Goal: Information Seeking & Learning: Compare options

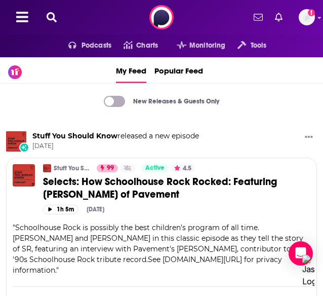
click at [57, 15] on icon at bounding box center [52, 17] width 10 height 10
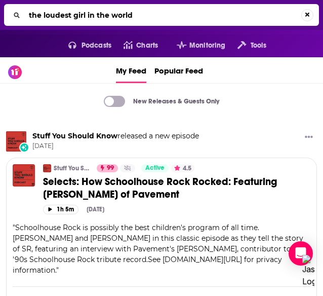
type input "the loudest girl in the world"
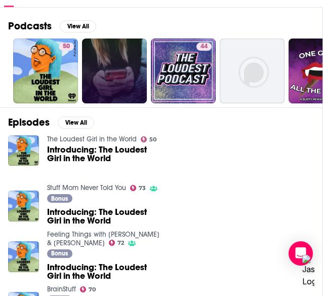
scroll to position [110, 0]
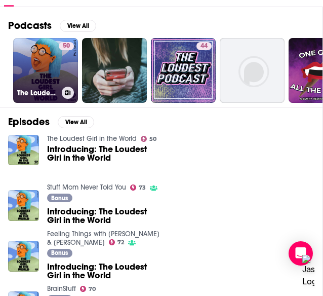
click at [45, 99] on link "50 The Loudest Girl in the World" at bounding box center [45, 70] width 65 height 65
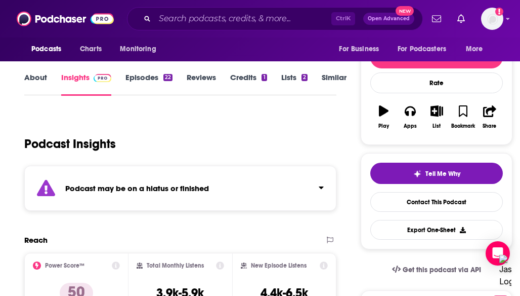
scroll to position [78, 0]
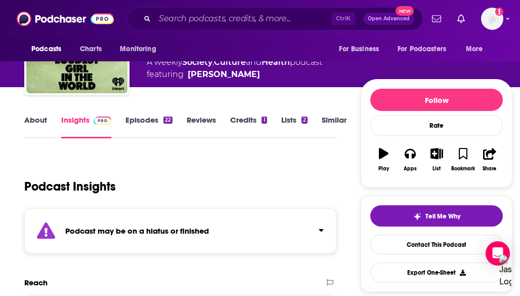
click at [135, 117] on link "Episodes 22" at bounding box center [149, 126] width 47 height 23
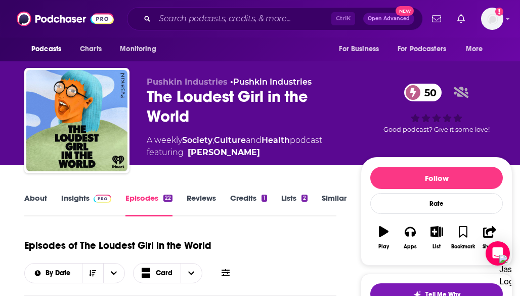
click at [323, 195] on link "Similar" at bounding box center [334, 204] width 25 height 23
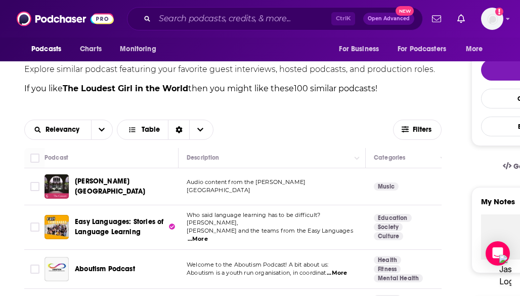
scroll to position [223, 0]
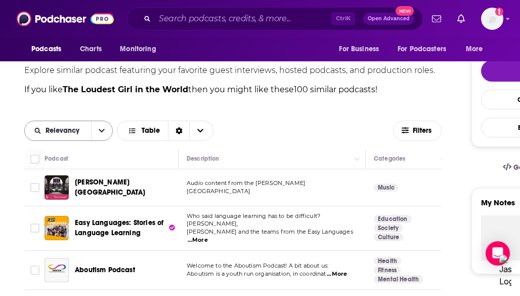
click at [101, 133] on icon "open menu" at bounding box center [102, 130] width 6 height 7
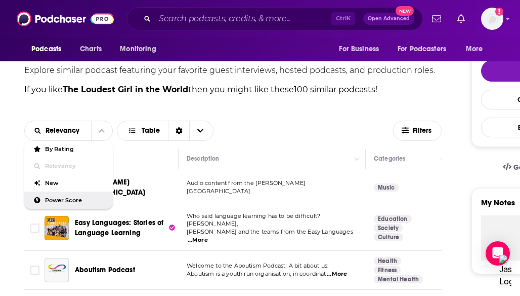
click at [87, 204] on div "Power Score" at bounding box center [68, 199] width 89 height 17
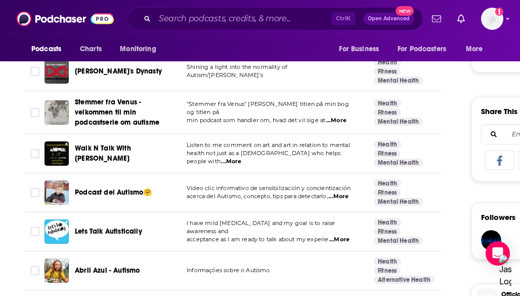
scroll to position [653, 0]
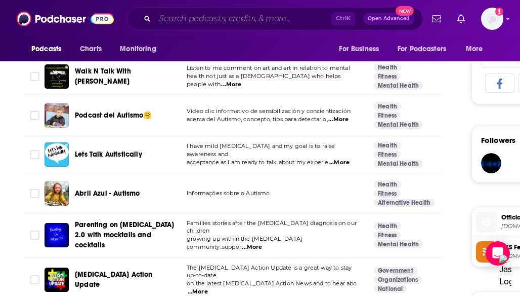
click at [172, 21] on input "Search podcasts, credits, & more..." at bounding box center [243, 19] width 177 height 16
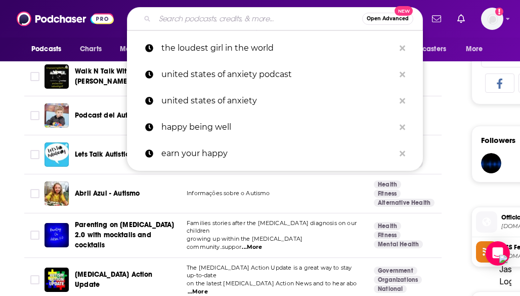
paste input "Neurodiversity and the Myth of Normal"
type input "Neurodiversity and the Myth of Normal"
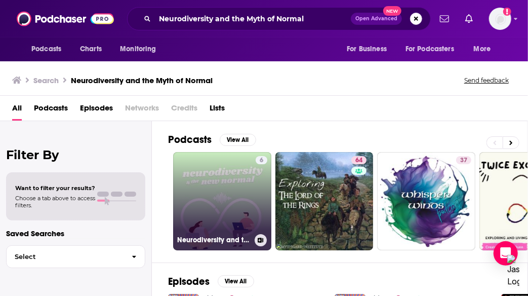
click at [225, 192] on link "6 Neurodiversity and the New Normal" at bounding box center [222, 201] width 98 height 98
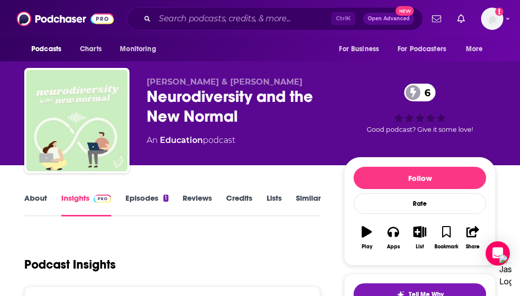
scroll to position [133, 0]
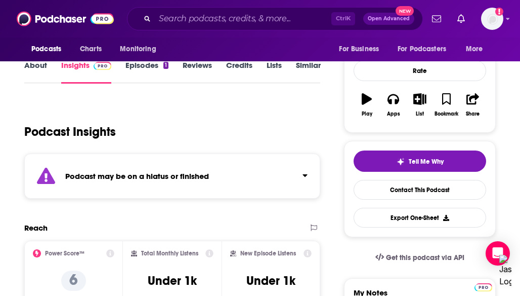
click at [135, 70] on link "Episodes 1" at bounding box center [147, 71] width 43 height 23
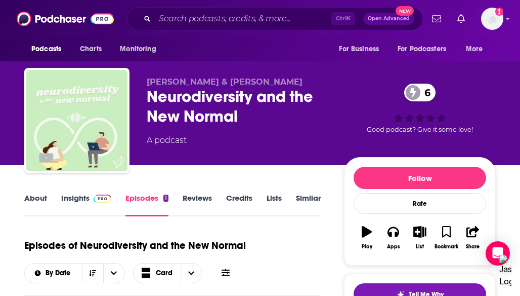
click at [243, 200] on link "Credits" at bounding box center [239, 204] width 26 height 23
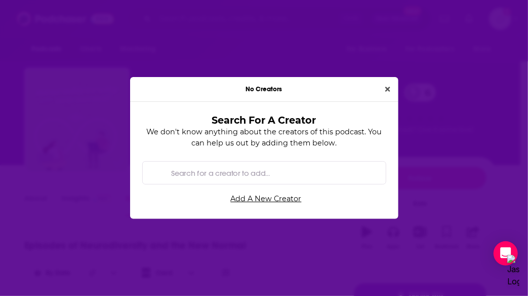
drag, startPoint x: 396, startPoint y: 90, endPoint x: 380, endPoint y: 89, distance: 16.2
click at [323, 89] on div "No Creators" at bounding box center [264, 89] width 268 height 25
drag, startPoint x: 380, startPoint y: 89, endPoint x: 390, endPoint y: 88, distance: 10.6
click at [323, 88] on div "No Creators Search For A Creator We don't know anything about the creators of t…" at bounding box center [264, 148] width 268 height 142
click at [323, 88] on button "Close" at bounding box center [387, 90] width 13 height 12
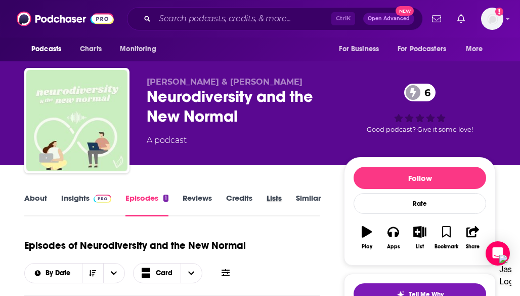
click at [295, 194] on div "Lists" at bounding box center [281, 204] width 29 height 23
click at [297, 193] on link "Similar" at bounding box center [308, 204] width 25 height 23
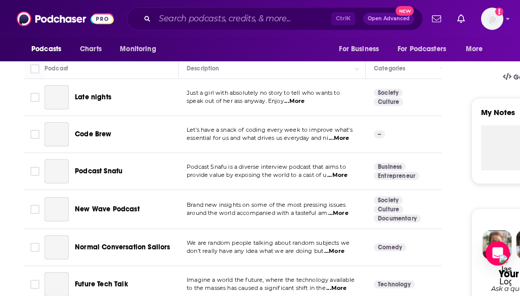
scroll to position [316, 0]
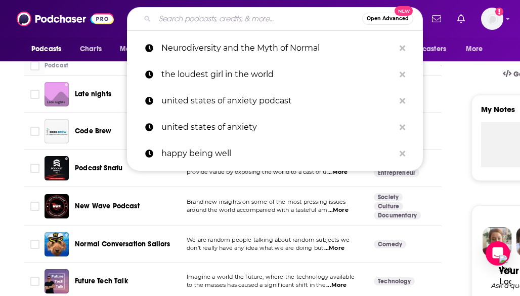
scroll to position [228, 0]
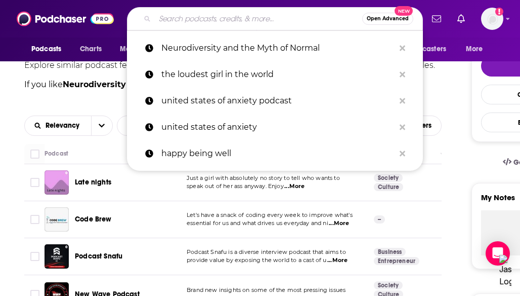
click at [112, 118] on div "Relevancy" at bounding box center [68, 125] width 89 height 20
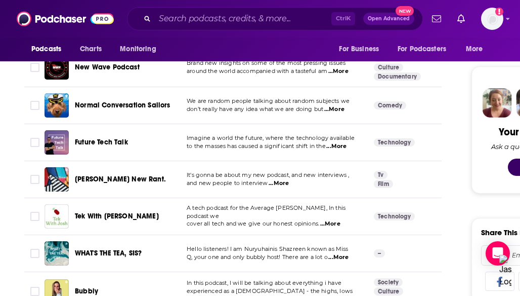
scroll to position [448, 0]
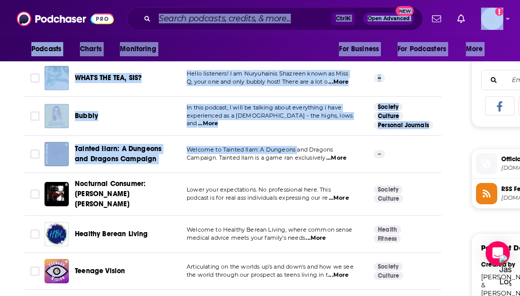
drag, startPoint x: 300, startPoint y: 140, endPoint x: 310, endPoint y: -31, distance: 171.9
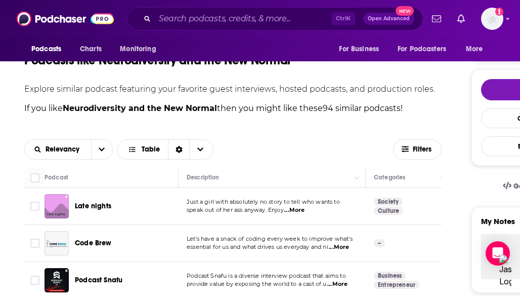
scroll to position [203, 0]
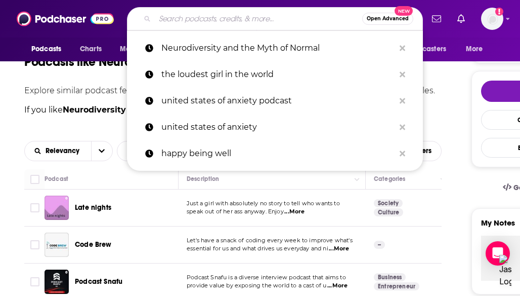
click at [218, 18] on input "Search podcasts, credits, & more..." at bounding box center [259, 19] width 208 height 16
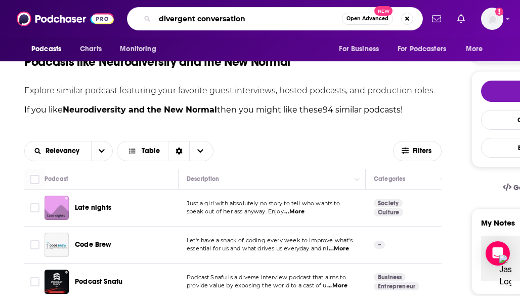
type input "divergent conversations"
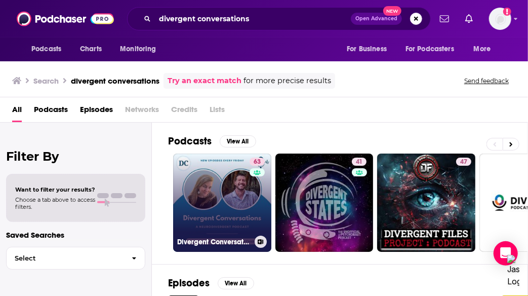
click at [238, 212] on link "63 Divergent Conversations" at bounding box center [222, 202] width 98 height 98
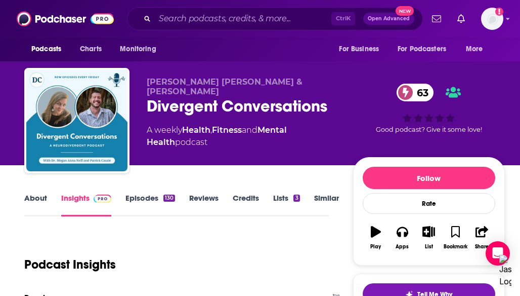
click at [323, 89] on div "63 Good podcast? Give it some love!" at bounding box center [429, 108] width 152 height 63
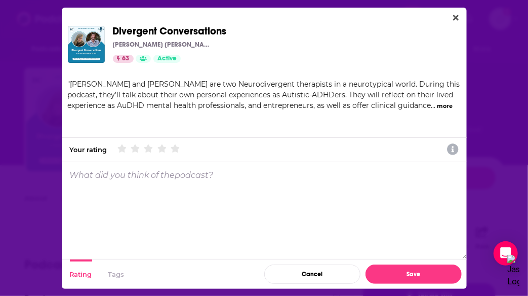
click at [323, 109] on button "more" at bounding box center [445, 106] width 16 height 9
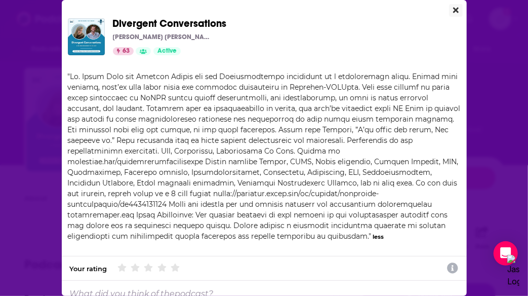
click at [323, 9] on icon "Close" at bounding box center [456, 11] width 6 height 6
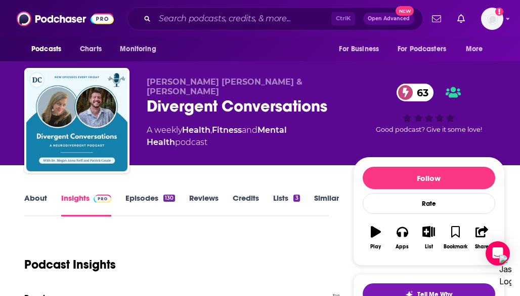
click at [146, 196] on link "Episodes 130" at bounding box center [151, 204] width 50 height 23
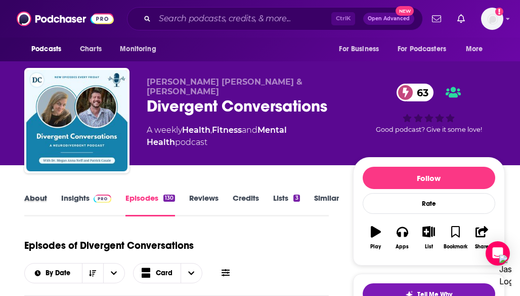
click at [48, 194] on div "About" at bounding box center [42, 204] width 37 height 23
click at [42, 196] on link "About" at bounding box center [35, 204] width 23 height 23
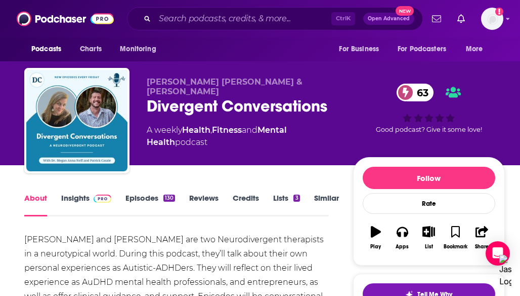
click at [72, 192] on div "About Insights Episodes 130 Reviews Credits Lists 3 Similar" at bounding box center [176, 203] width 305 height 25
click at [73, 195] on link "Insights" at bounding box center [86, 204] width 50 height 23
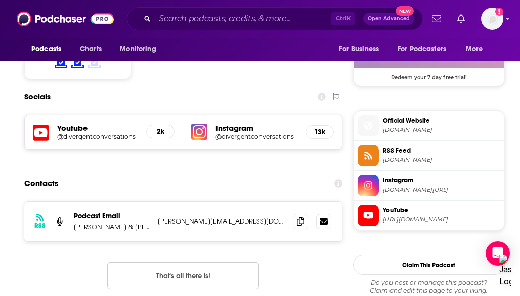
scroll to position [842, 0]
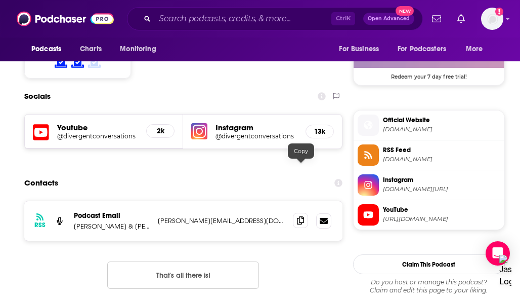
click at [308, 213] on span at bounding box center [300, 220] width 15 height 15
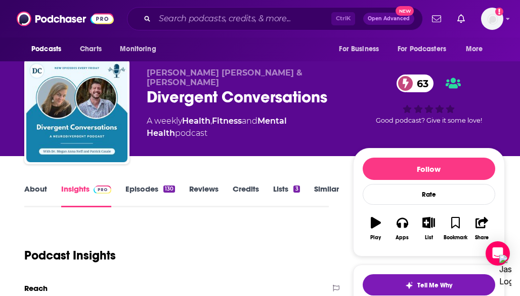
scroll to position [0, 0]
